Goal: Task Accomplishment & Management: Use online tool/utility

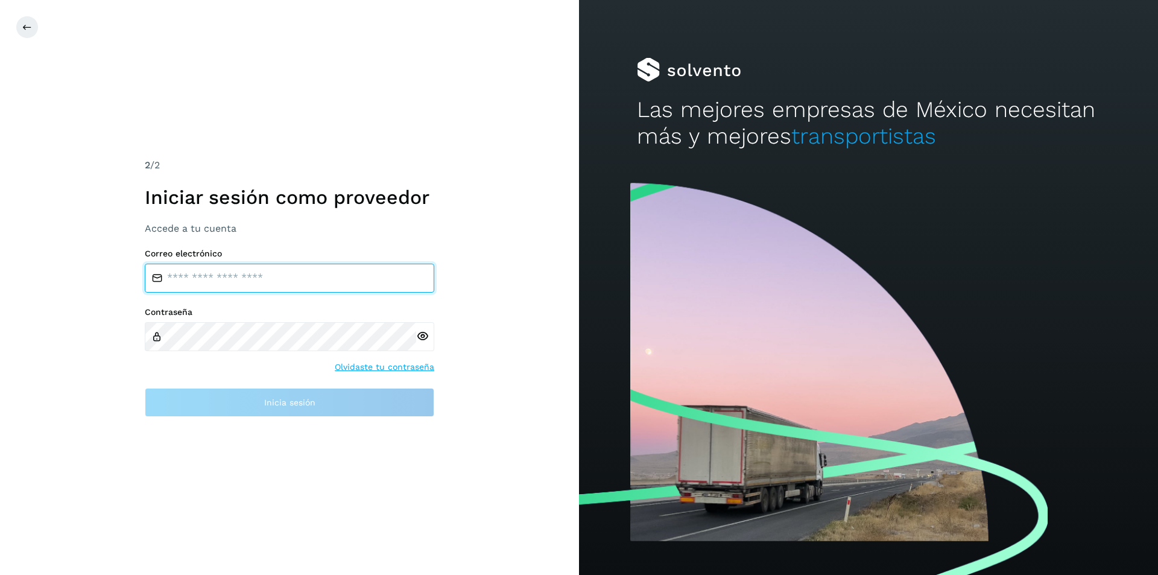
type input "**********"
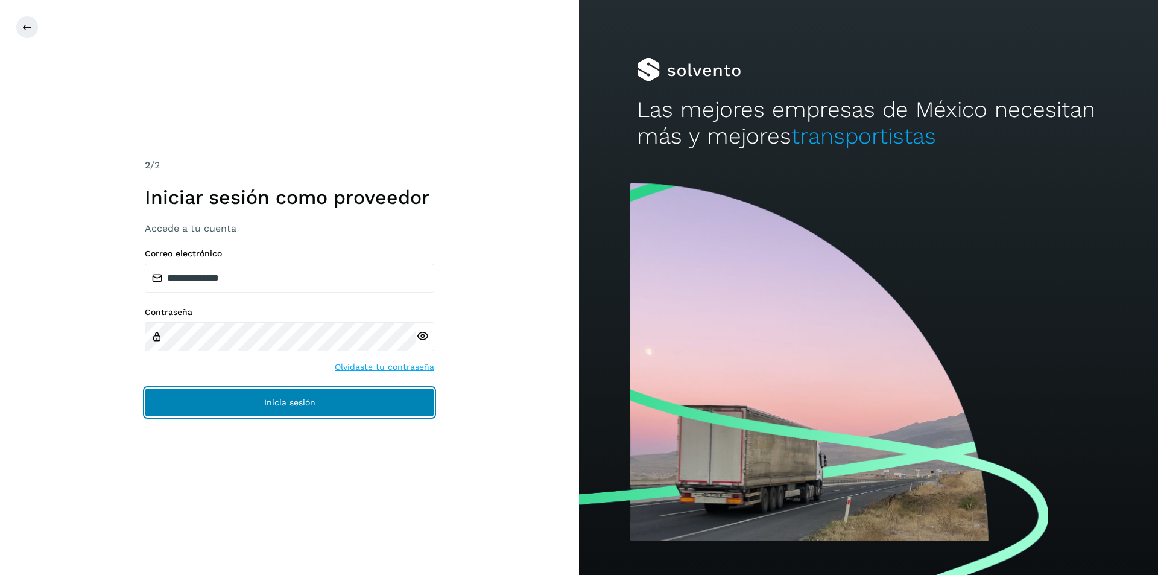
click at [317, 397] on button "Inicia sesión" at bounding box center [289, 402] width 289 height 29
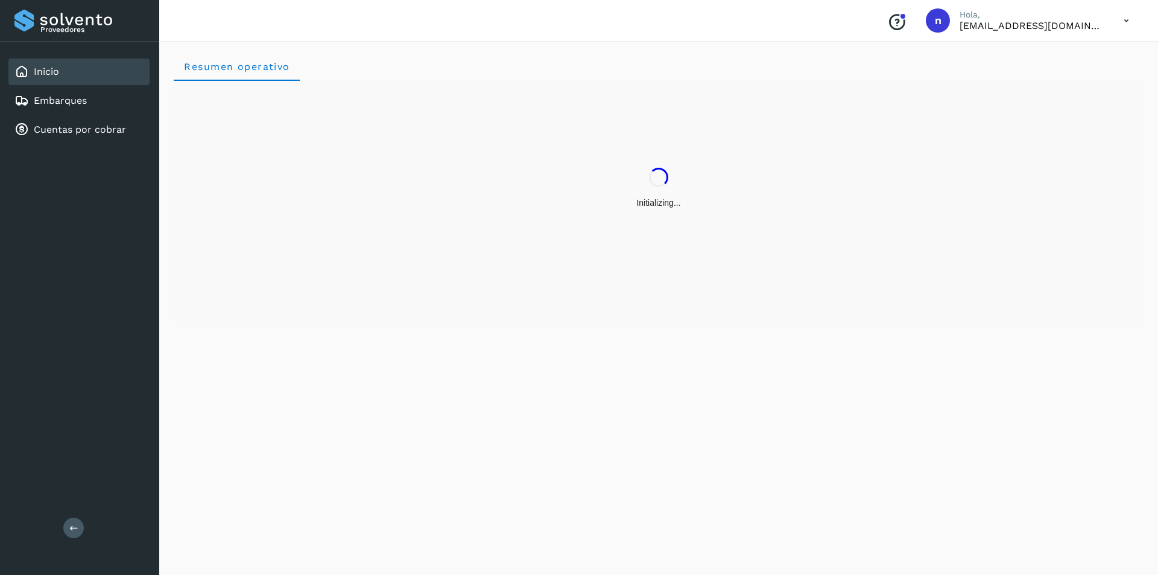
click at [273, 394] on div "Resumen operativo" at bounding box center [658, 305] width 999 height 537
click at [49, 98] on link "Embarques" at bounding box center [60, 100] width 53 height 11
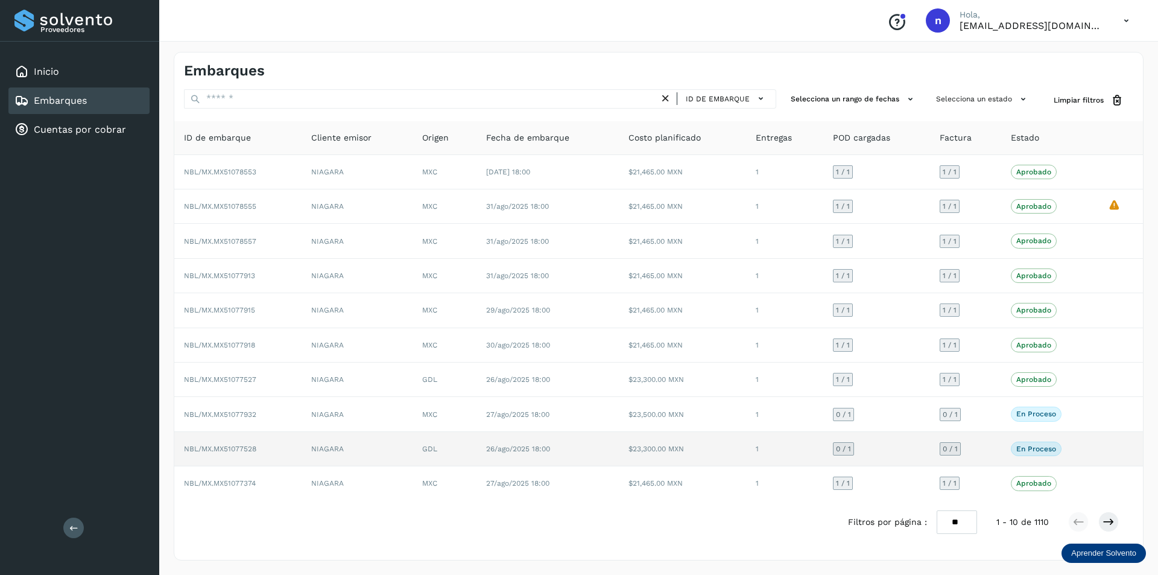
click at [238, 445] on span "NBL/MX.MX51077528" at bounding box center [220, 448] width 72 height 8
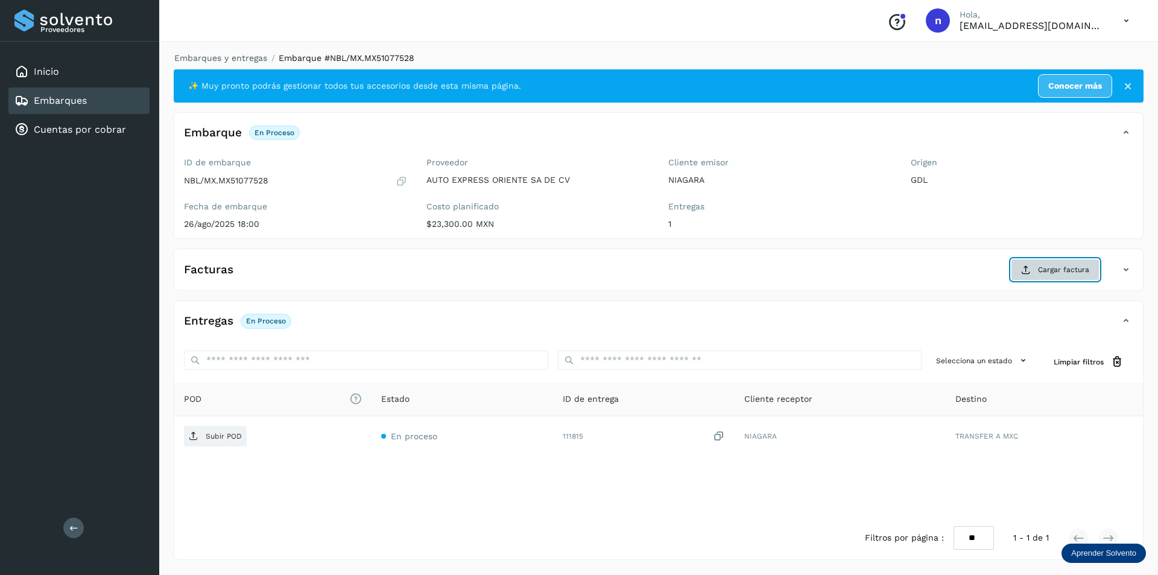
click at [1035, 265] on button "Cargar factura" at bounding box center [1055, 270] width 89 height 22
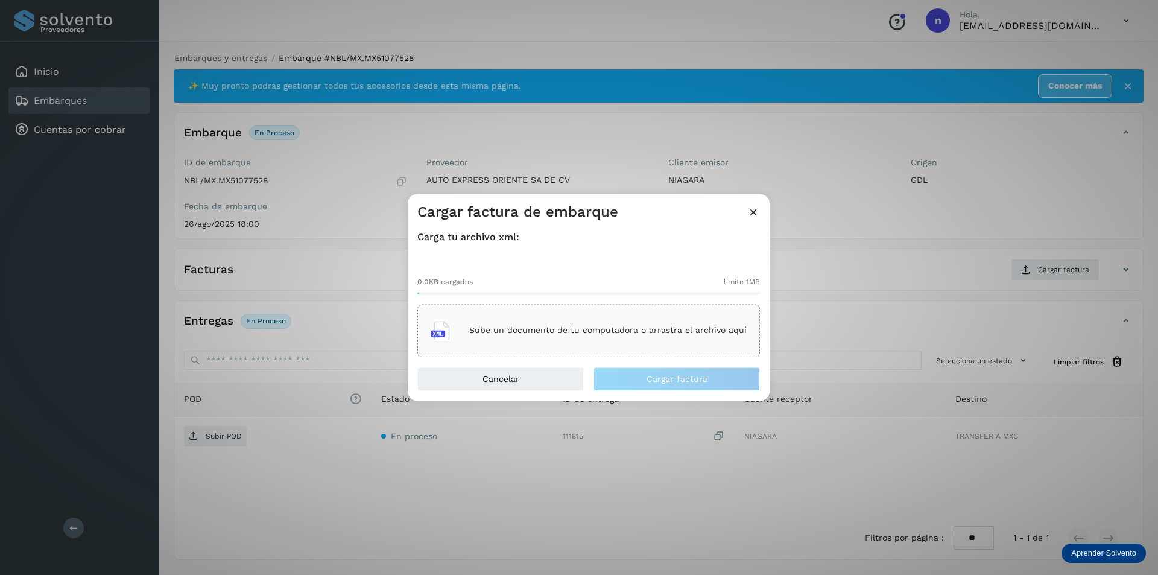
click at [532, 329] on p "Sube un documento de tu computadora o arrastra el archivo aquí" at bounding box center [607, 331] width 277 height 10
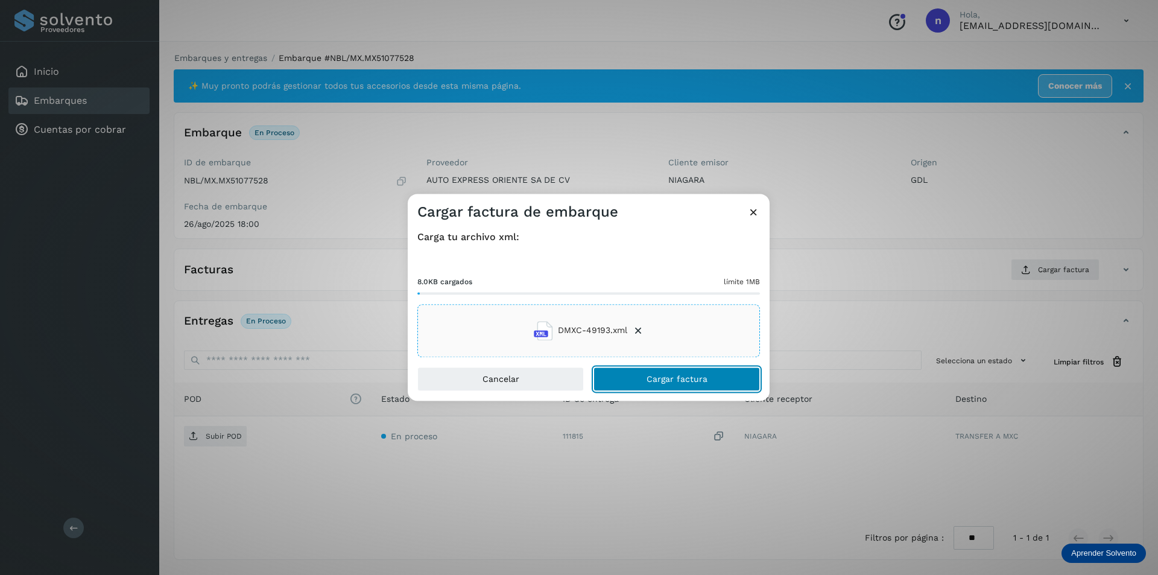
click at [673, 376] on span "Cargar factura" at bounding box center [676, 378] width 61 height 8
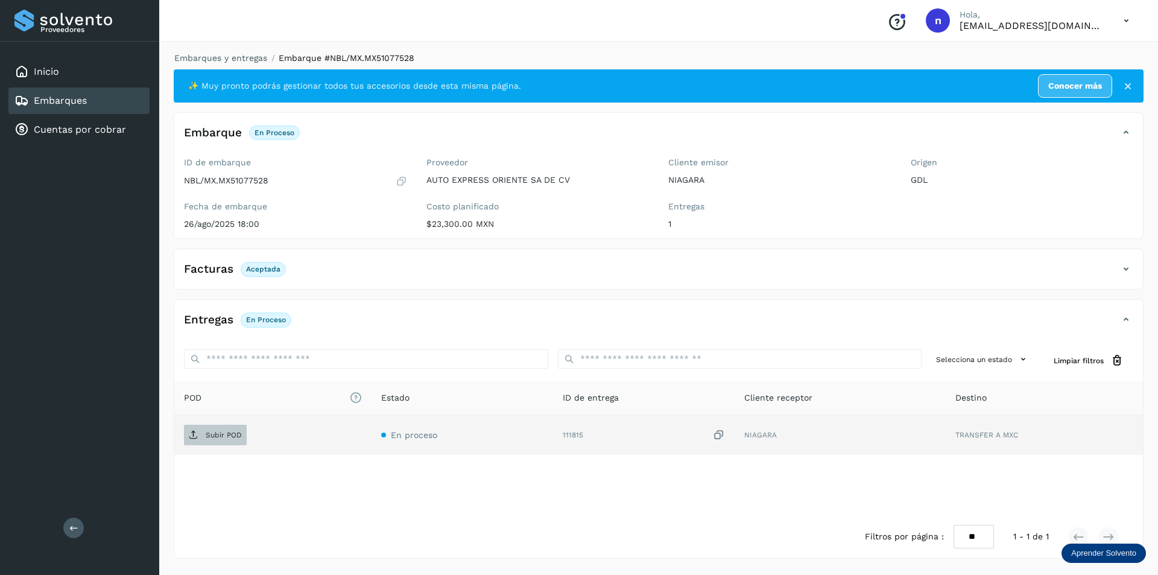
click at [207, 434] on p "Subir POD" at bounding box center [224, 435] width 36 height 8
click at [1126, 15] on icon at bounding box center [1126, 20] width 25 height 25
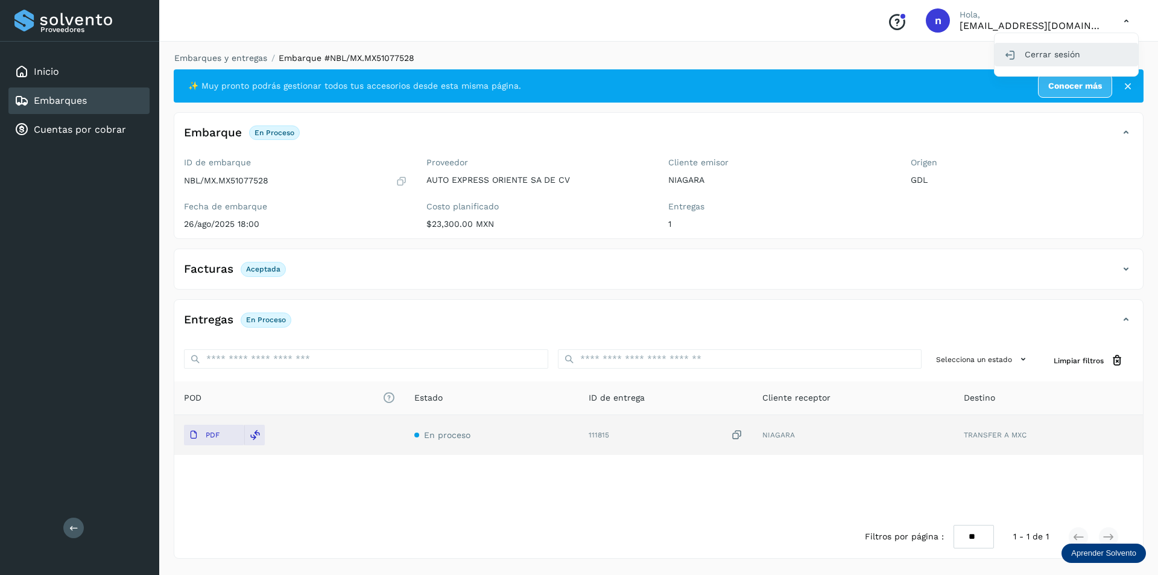
click at [1053, 58] on div "Cerrar sesión" at bounding box center [1066, 54] width 144 height 23
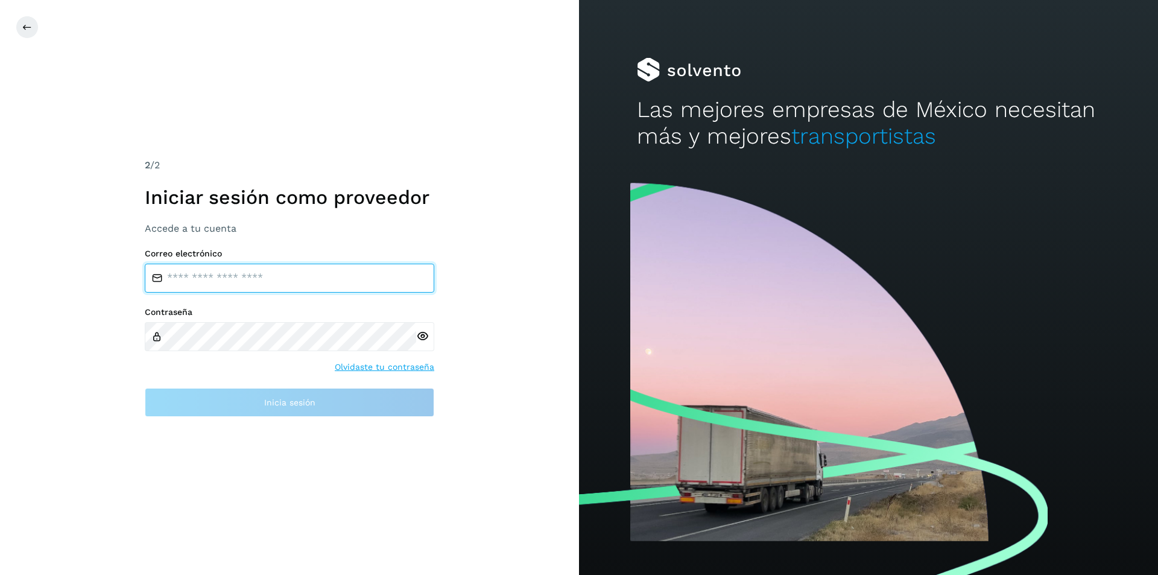
type input "**********"
